Goal: Navigation & Orientation: Find specific page/section

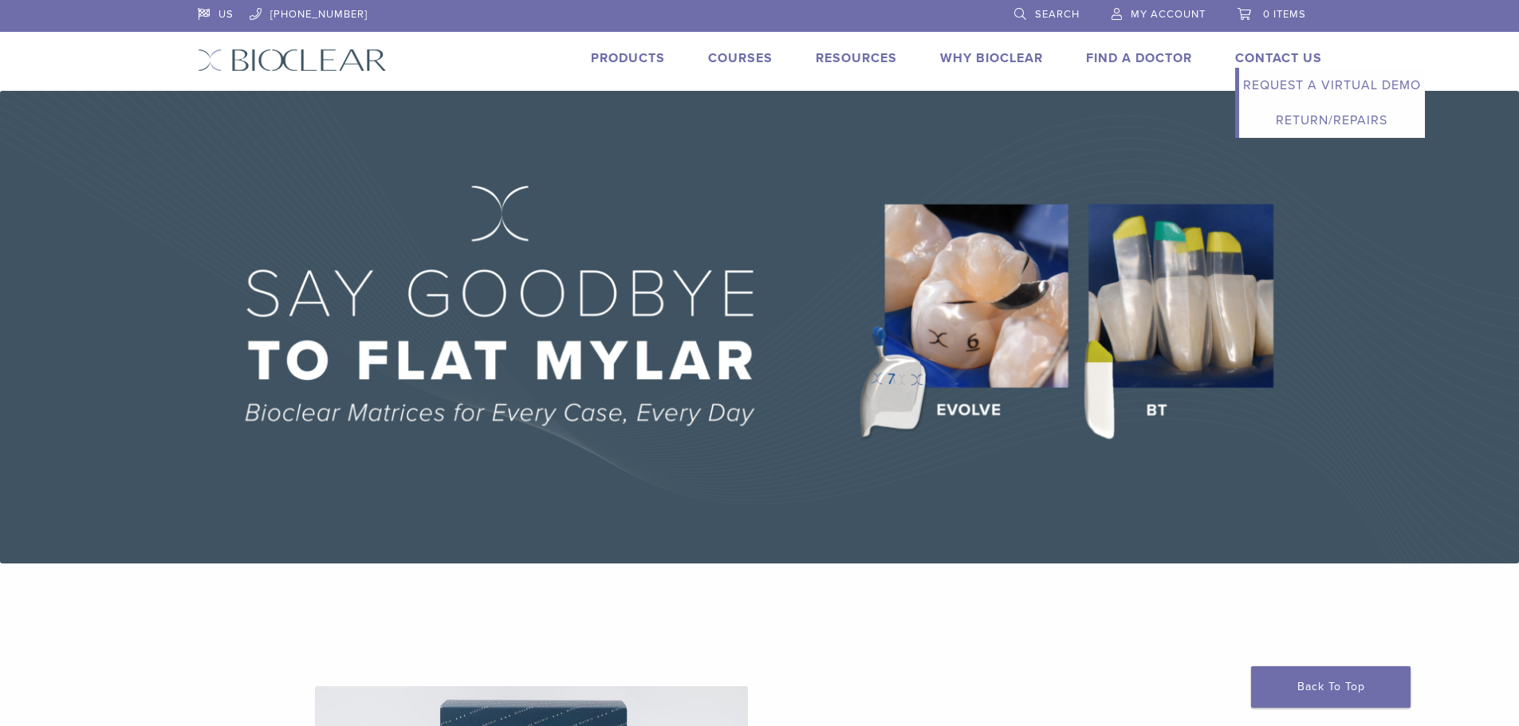
click at [1271, 62] on link "Contact Us" at bounding box center [1278, 58] width 87 height 16
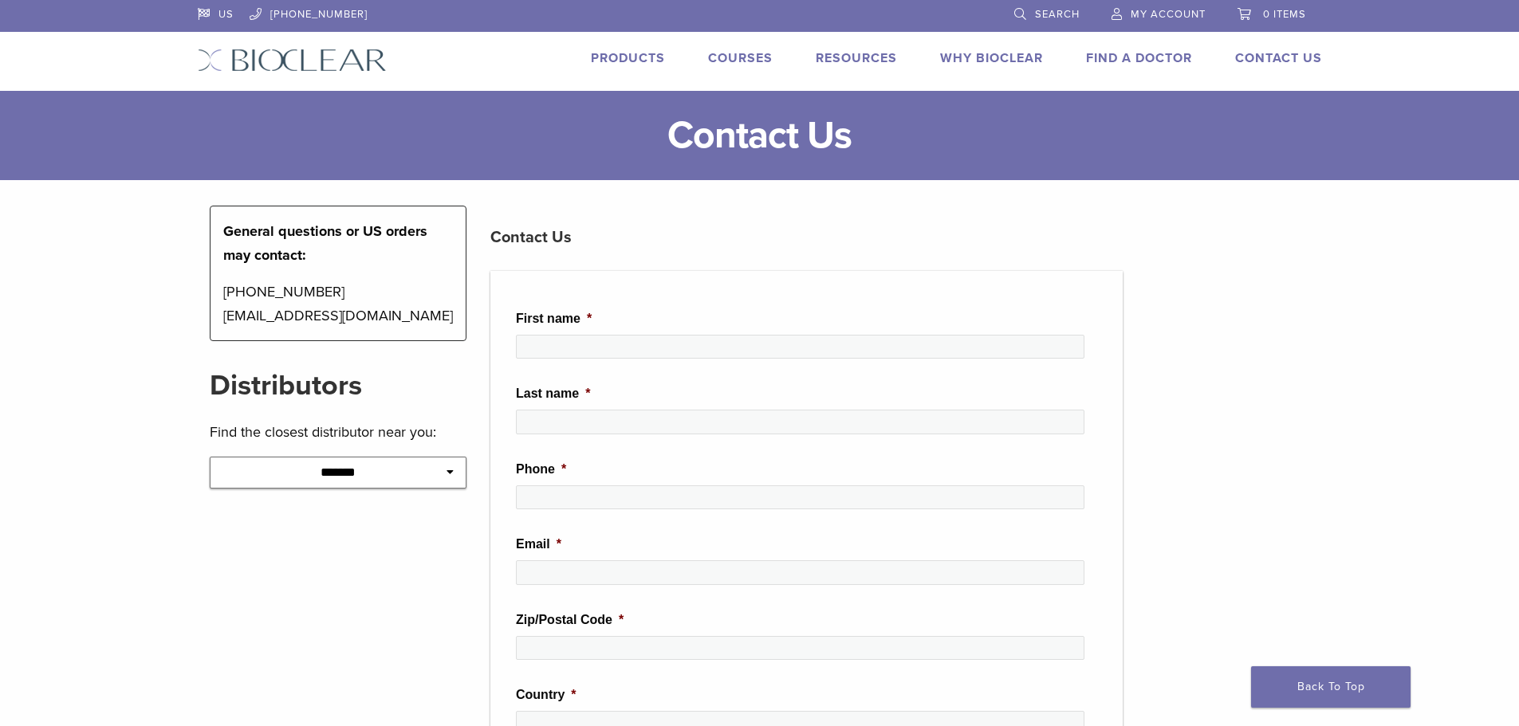
click at [742, 57] on link "Courses" at bounding box center [740, 58] width 65 height 16
click at [630, 61] on link "Products" at bounding box center [628, 58] width 74 height 16
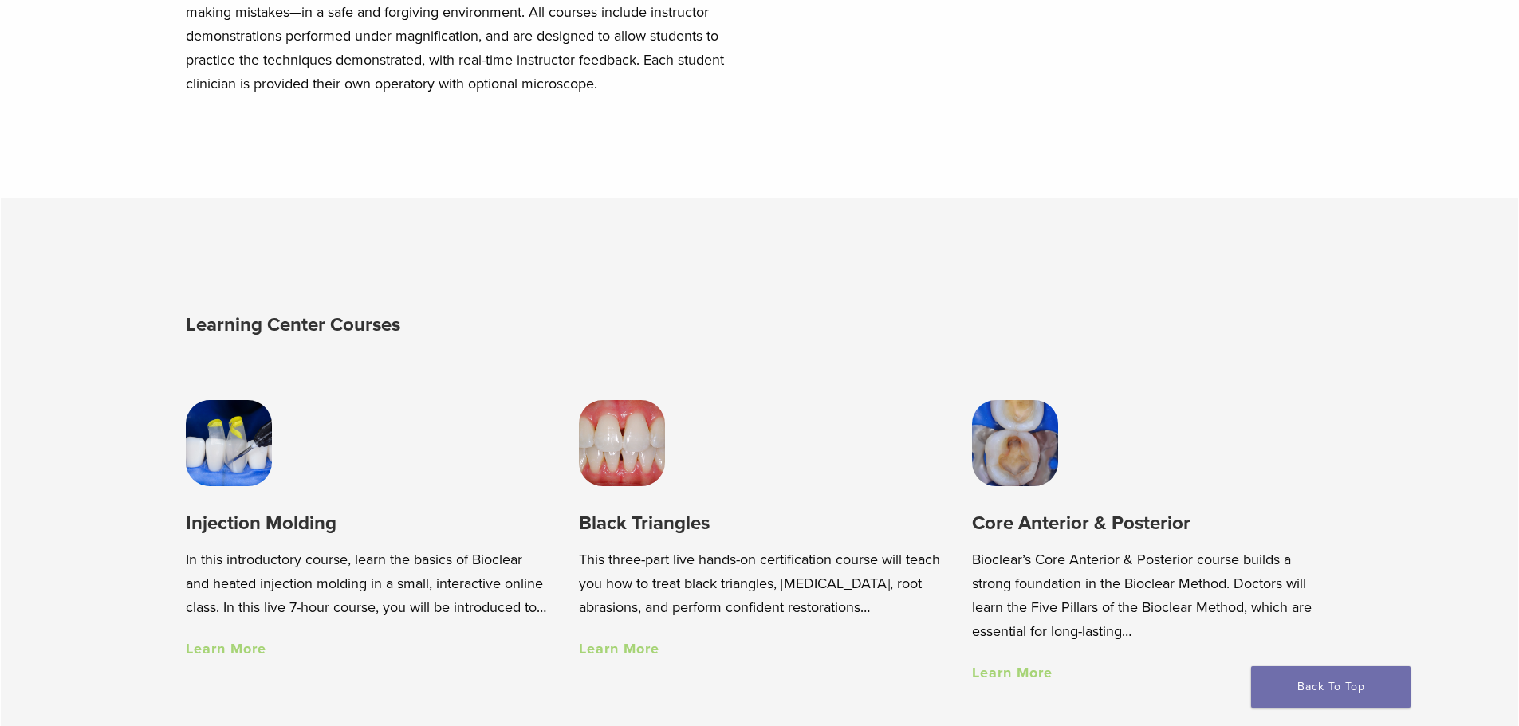
scroll to position [1116, 0]
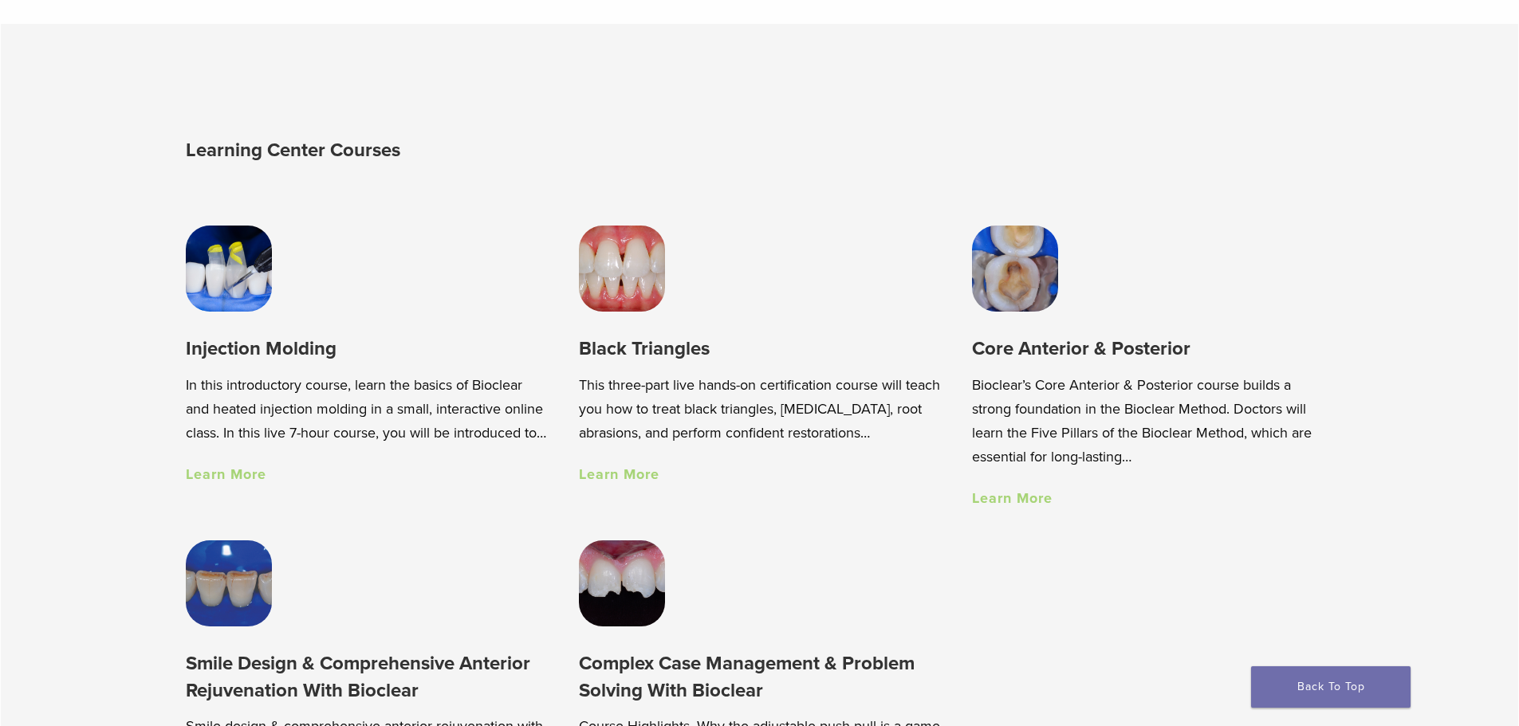
click at [230, 281] on img at bounding box center [229, 269] width 86 height 86
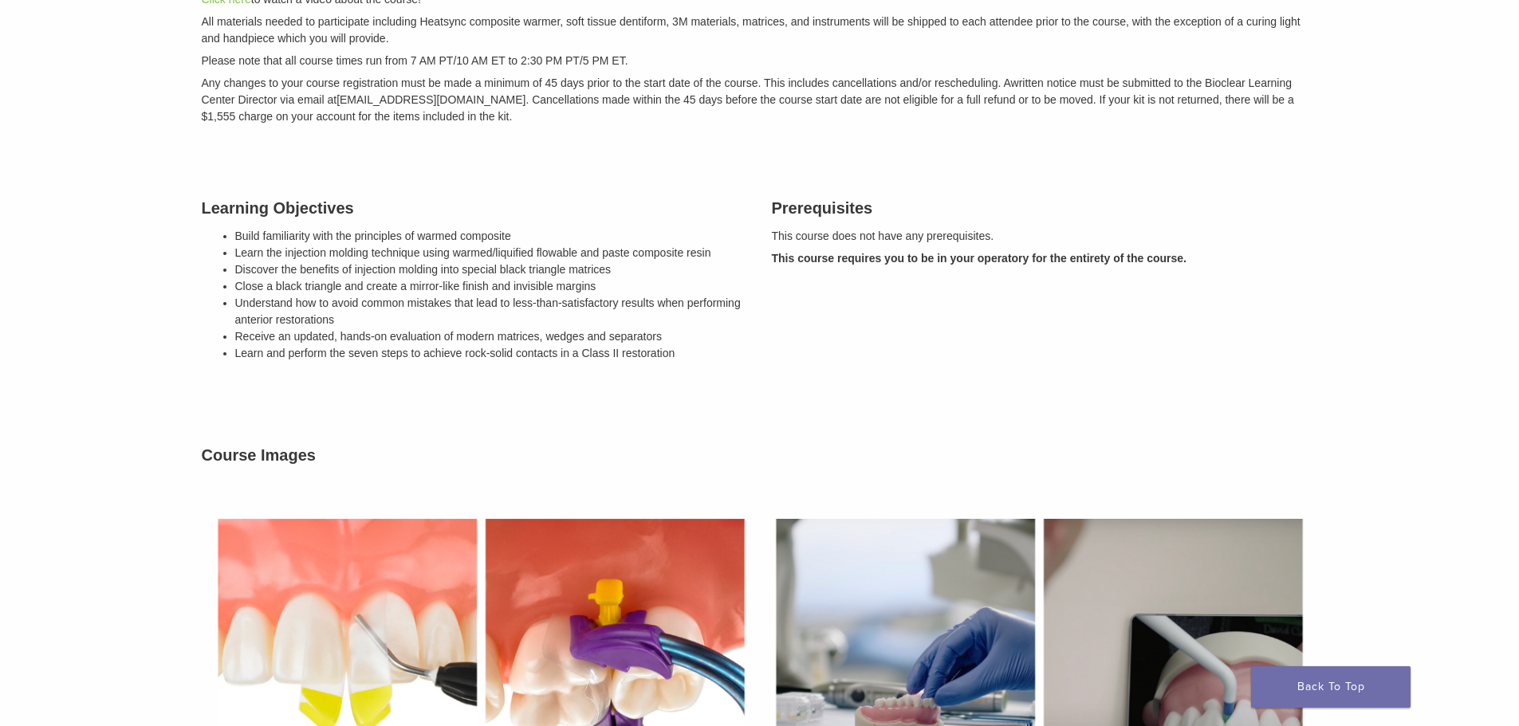
scroll to position [80, 0]
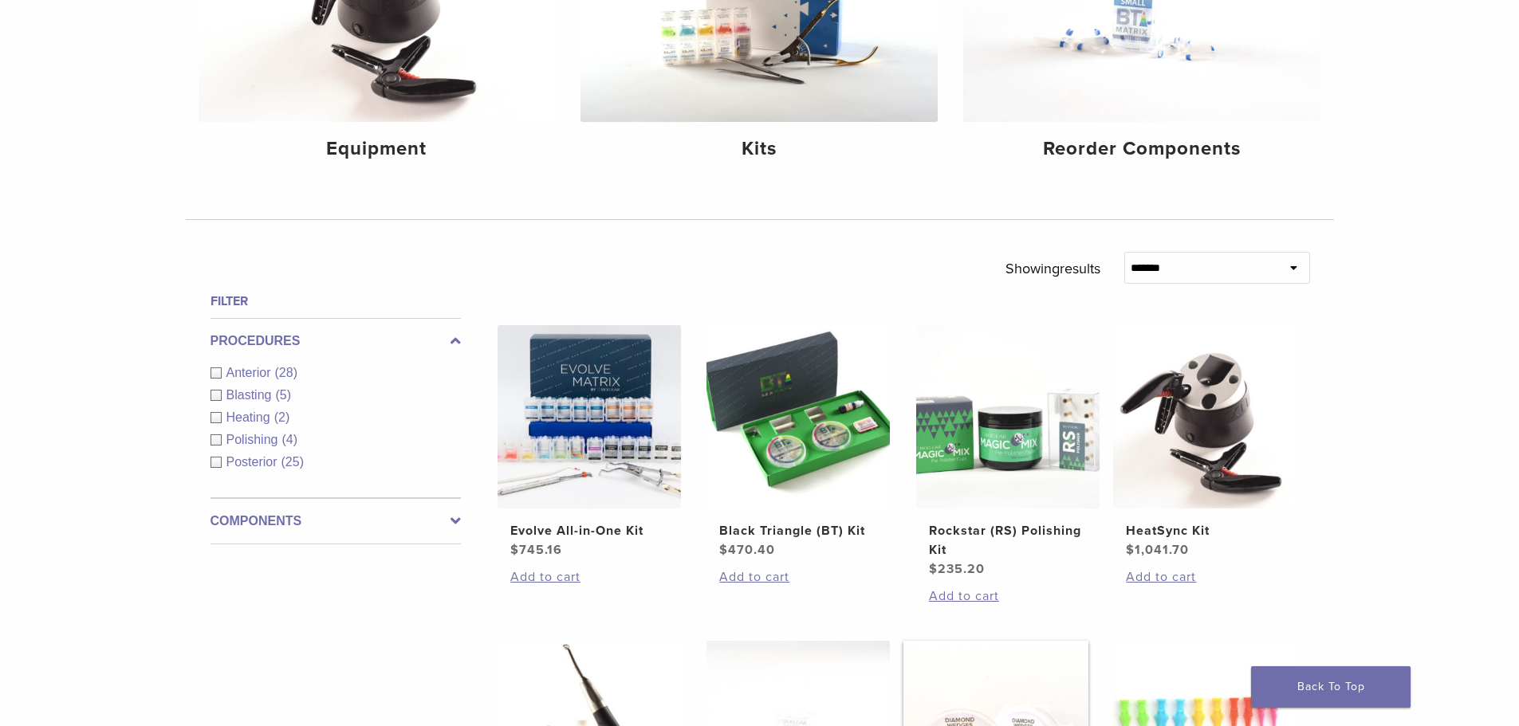
scroll to position [80, 0]
